Goal: Information Seeking & Learning: Learn about a topic

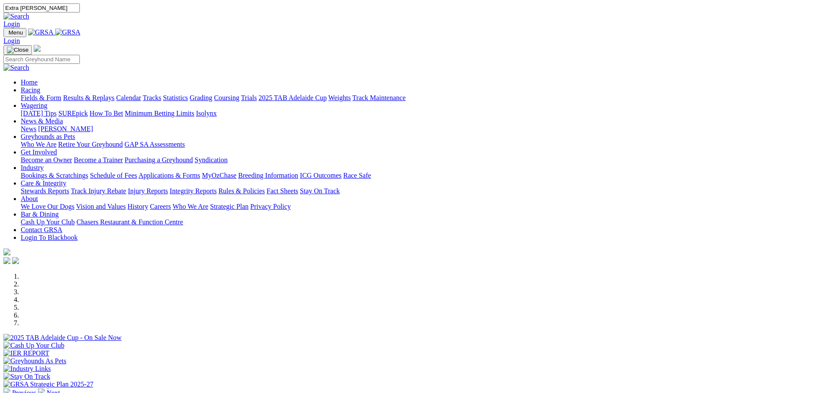
type input "Extra [PERSON_NAME]"
click at [29, 13] on img at bounding box center [16, 17] width 26 height 8
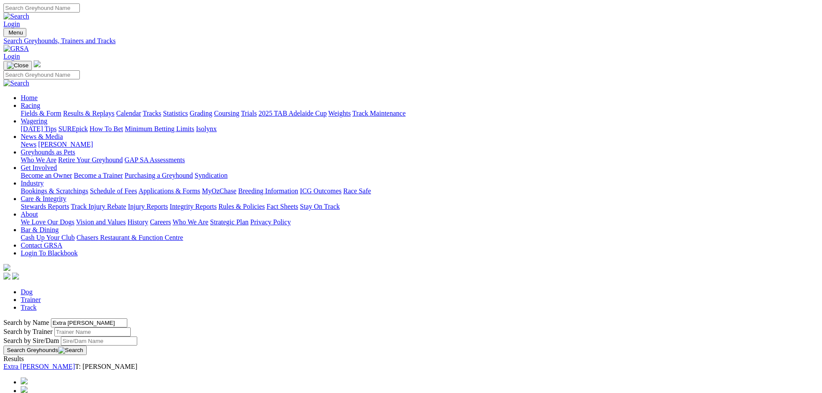
click at [75, 363] on link "Extra Stout" at bounding box center [39, 366] width 72 height 7
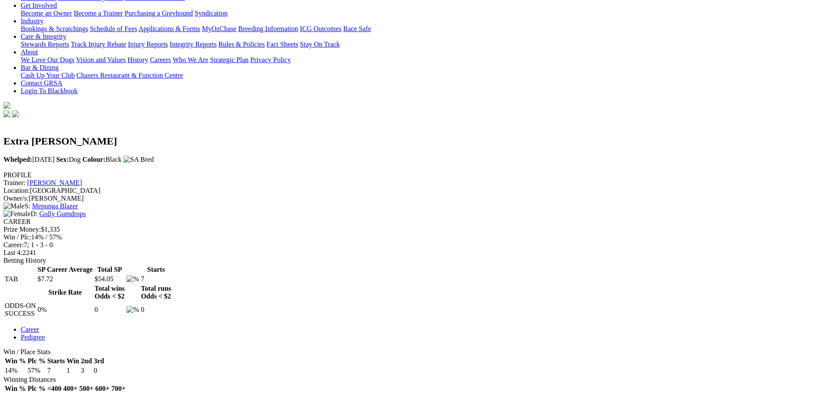
scroll to position [173, 0]
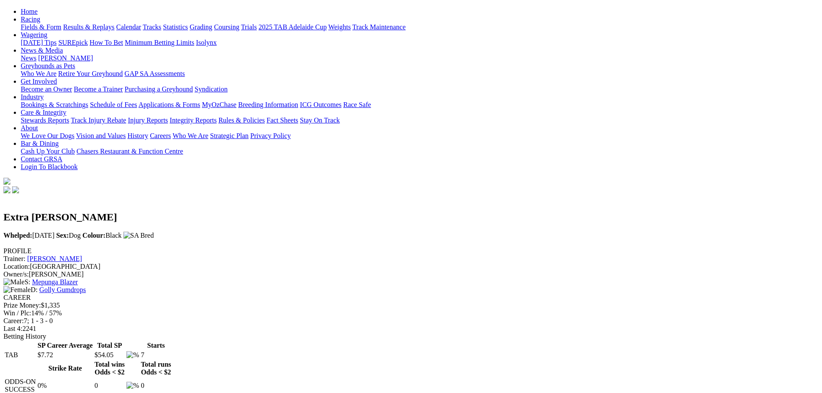
scroll to position [216, 0]
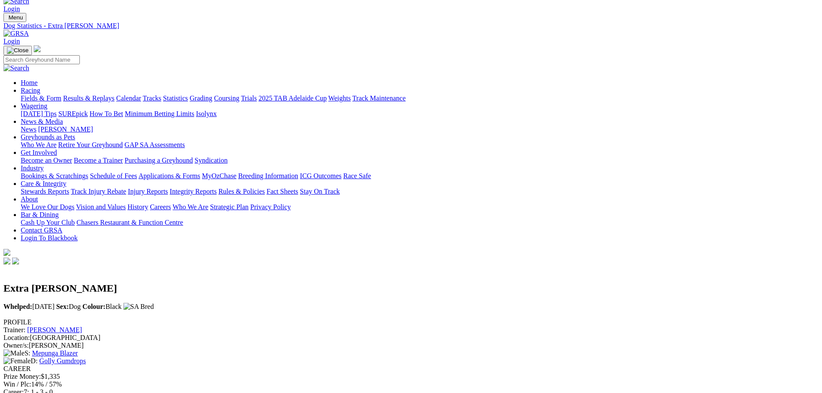
scroll to position [0, 0]
